Goal: Task Accomplishment & Management: Manage account settings

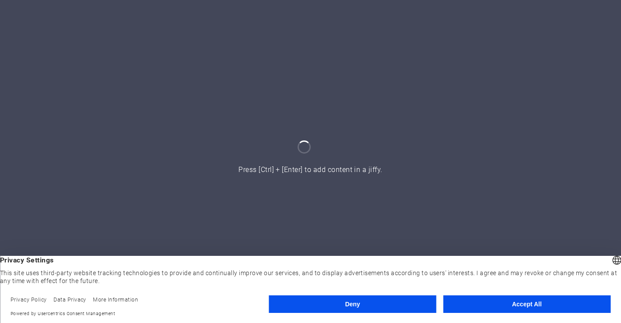
click at [447, 133] on div at bounding box center [310, 161] width 621 height 323
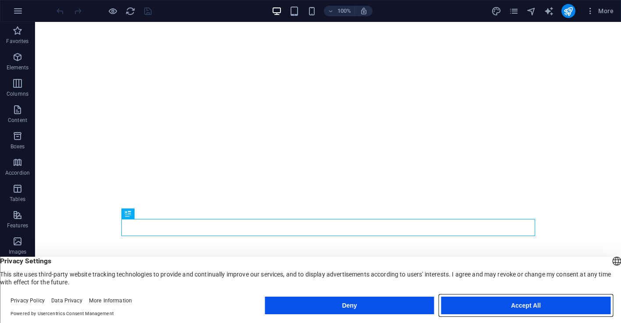
click at [474, 304] on button "Accept All" at bounding box center [525, 305] width 169 height 18
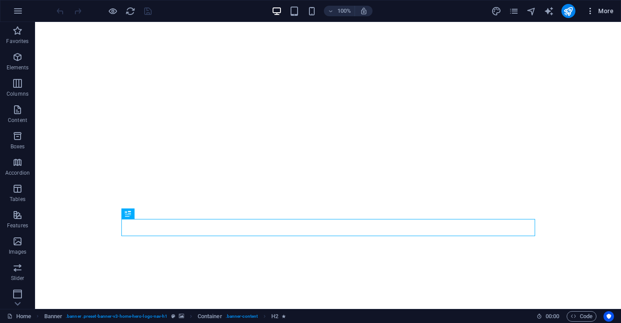
click at [603, 11] on span "More" at bounding box center [600, 11] width 28 height 9
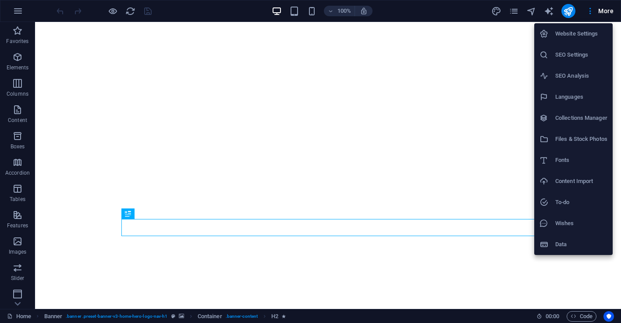
click at [20, 12] on div at bounding box center [310, 161] width 621 height 323
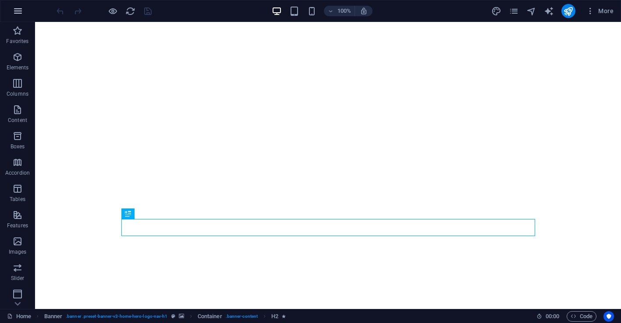
click at [16, 12] on icon "button" at bounding box center [18, 11] width 11 height 11
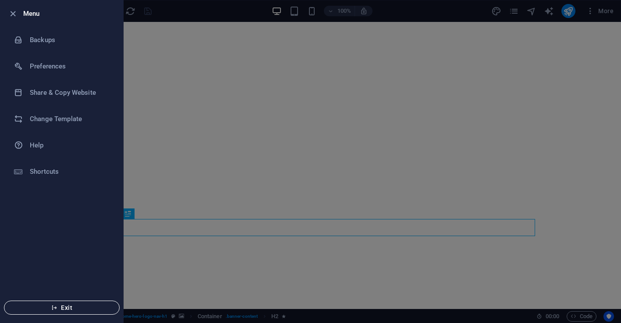
click at [56, 305] on icon "button" at bounding box center [54, 307] width 6 height 6
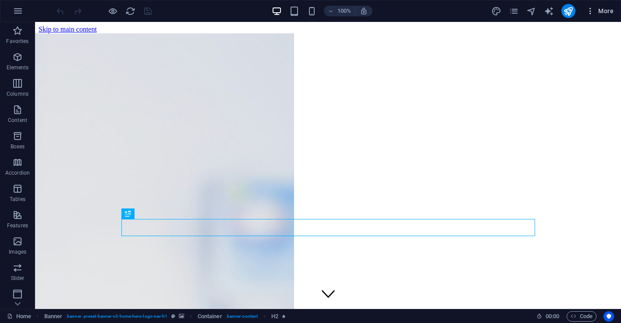
click at [602, 9] on span "More" at bounding box center [600, 11] width 28 height 9
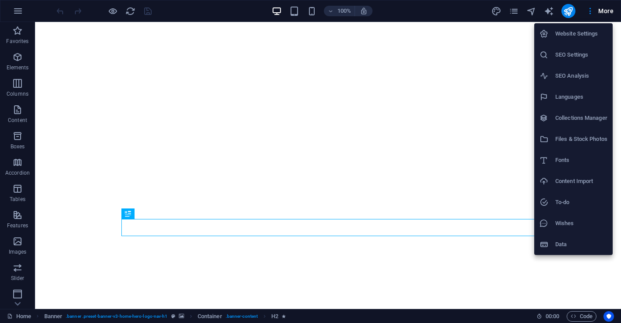
click at [21, 13] on div at bounding box center [310, 161] width 621 height 323
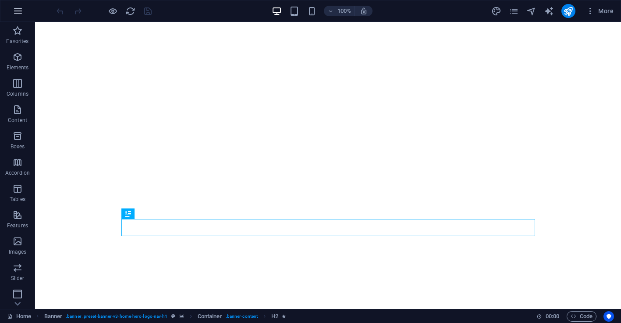
click at [15, 13] on icon "button" at bounding box center [18, 11] width 11 height 11
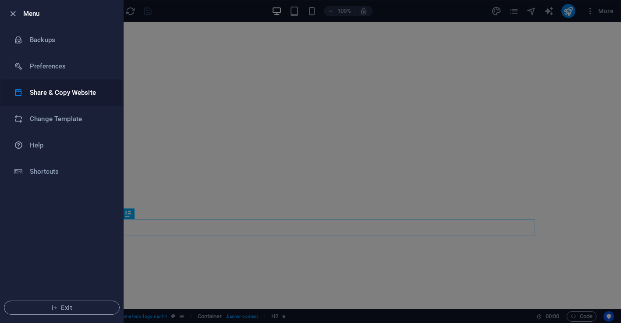
click at [85, 97] on h6 "Share & Copy Website" at bounding box center [70, 92] width 81 height 11
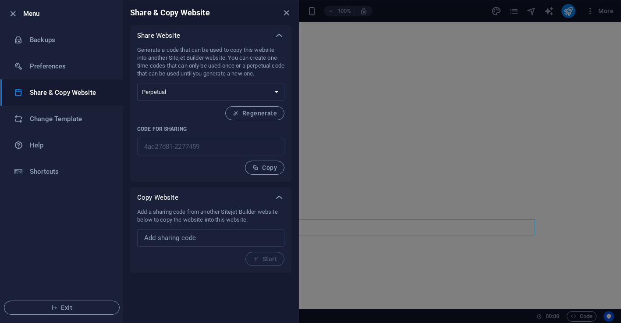
click at [388, 53] on div at bounding box center [310, 161] width 621 height 323
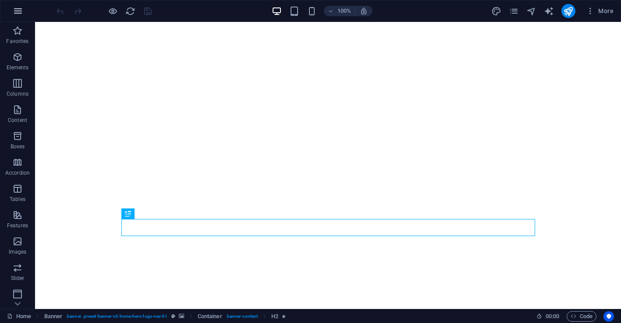
click at [21, 13] on icon "button" at bounding box center [18, 11] width 11 height 11
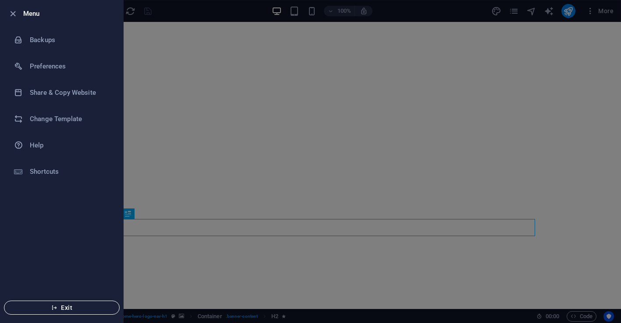
click at [58, 309] on span "Exit" at bounding box center [61, 307] width 101 height 7
